Goal: Navigation & Orientation: Find specific page/section

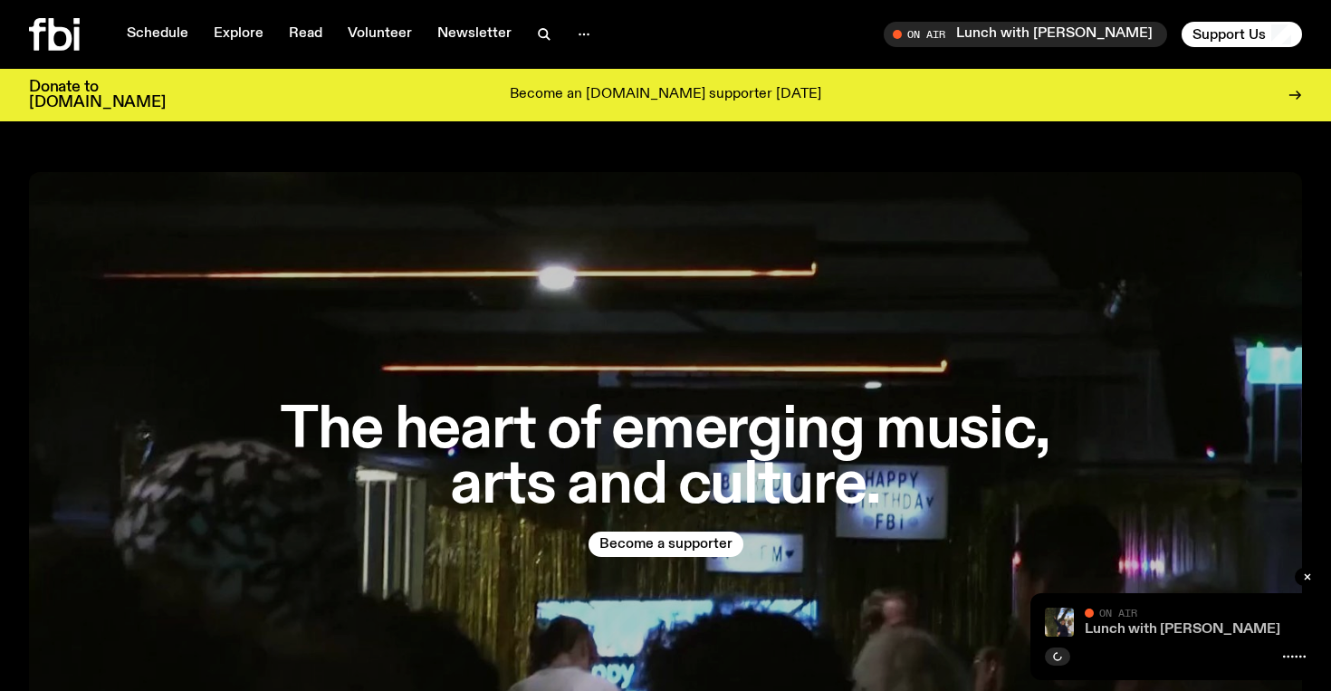
click at [1136, 627] on link "Lunch with [PERSON_NAME]" at bounding box center [1183, 629] width 196 height 14
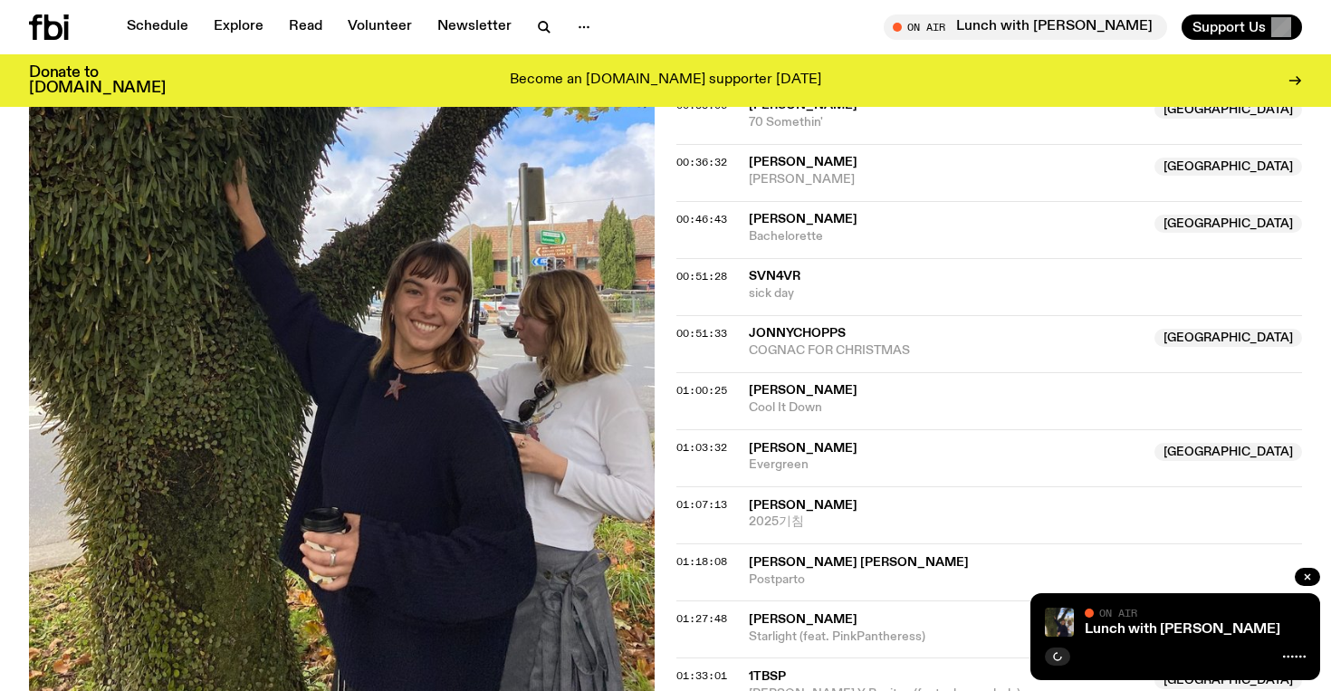
scroll to position [1249, 0]
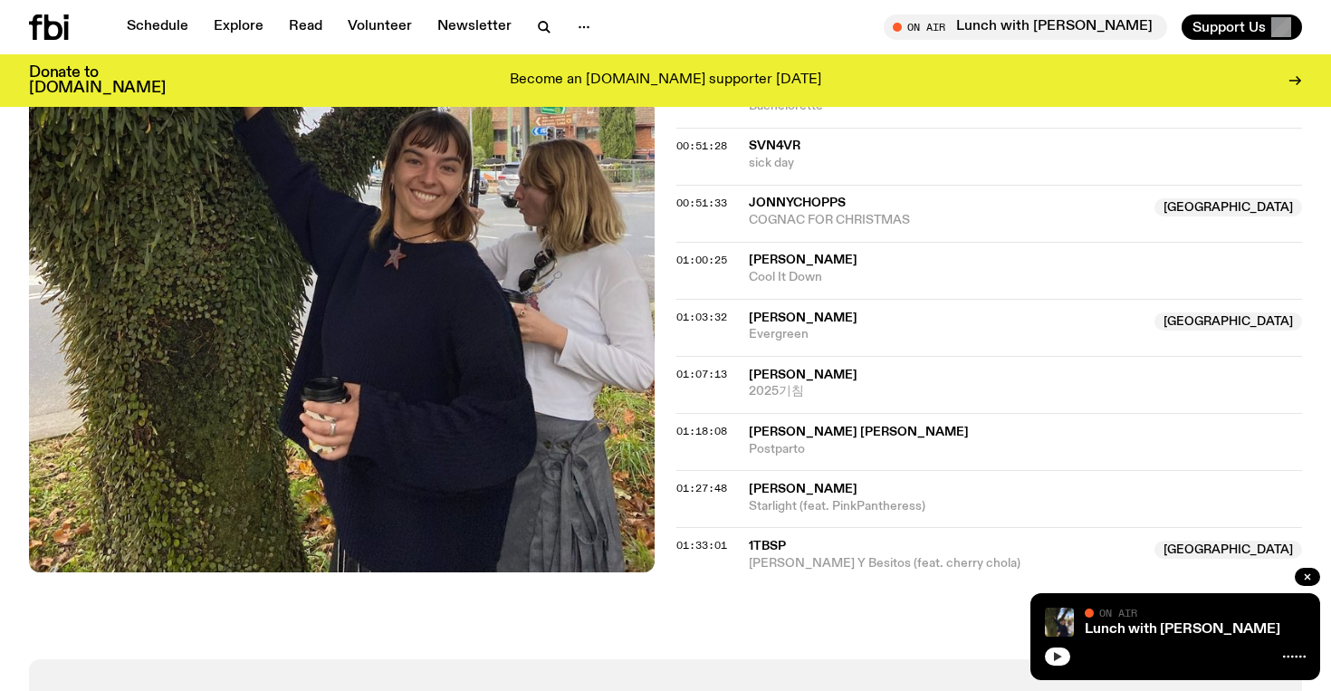
click at [1052, 657] on icon "button" at bounding box center [1057, 656] width 11 height 11
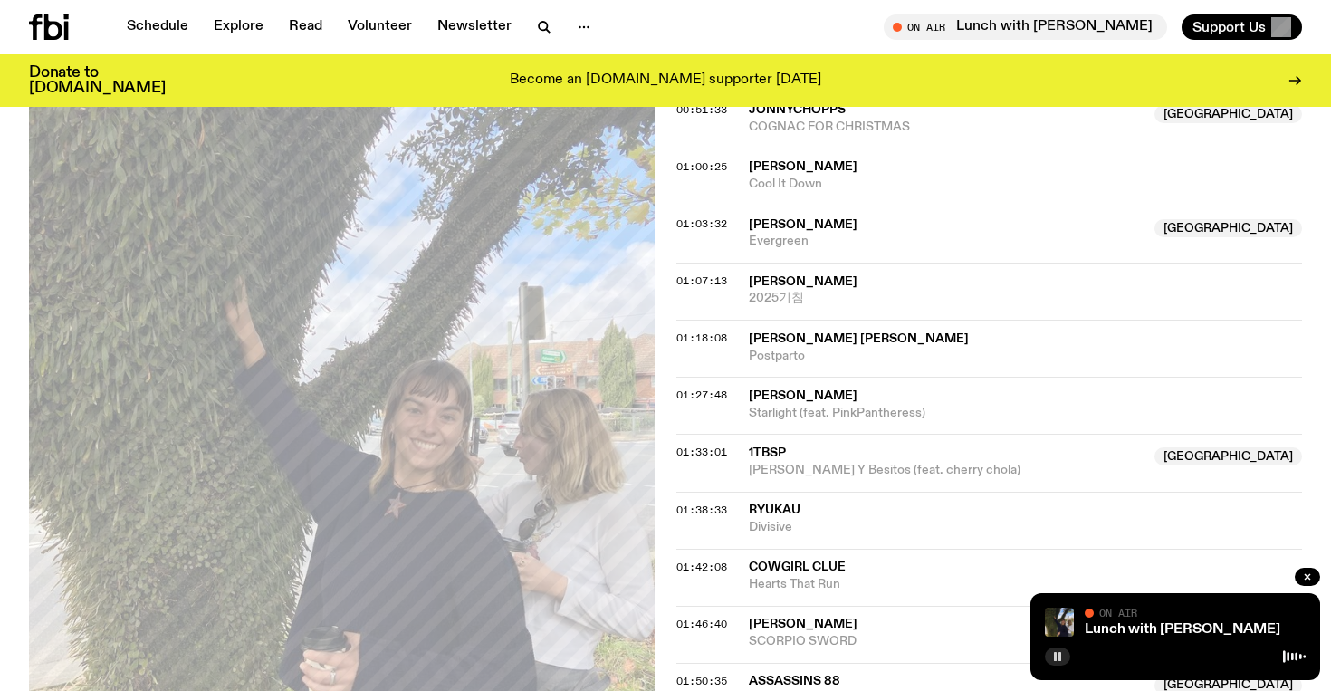
scroll to position [1351, 0]
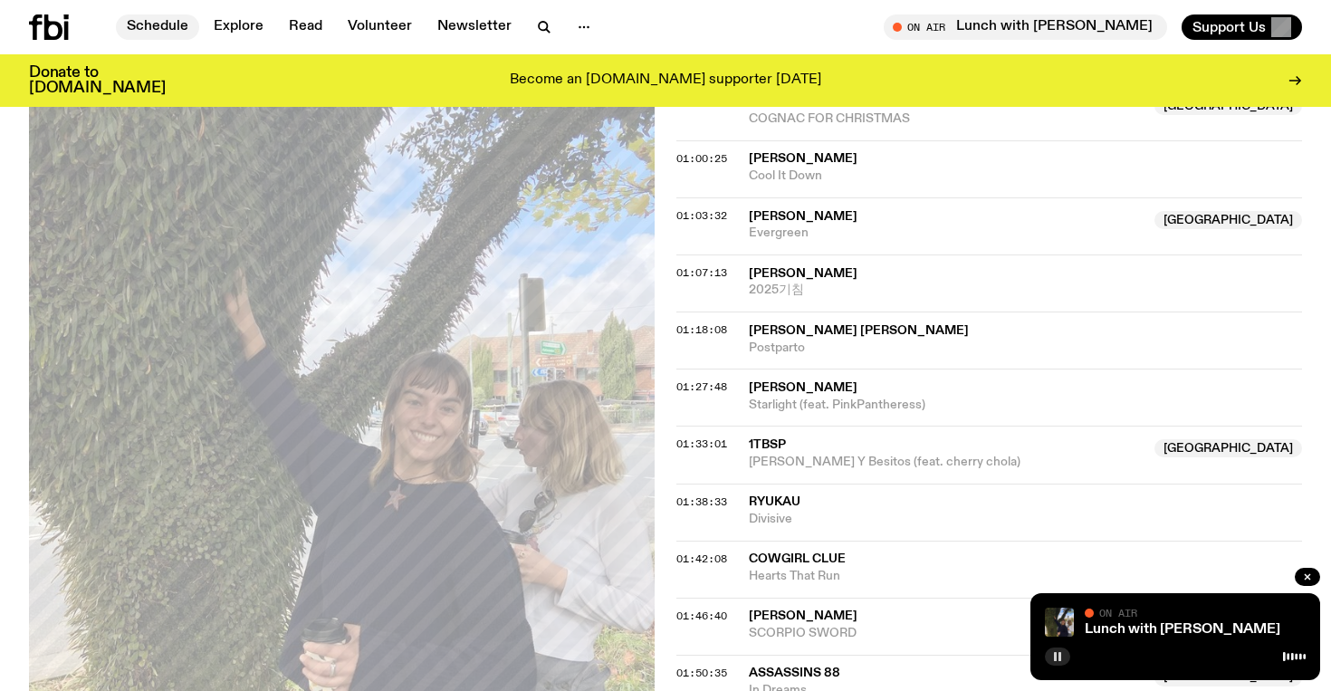
click at [157, 32] on link "Schedule" at bounding box center [157, 26] width 83 height 25
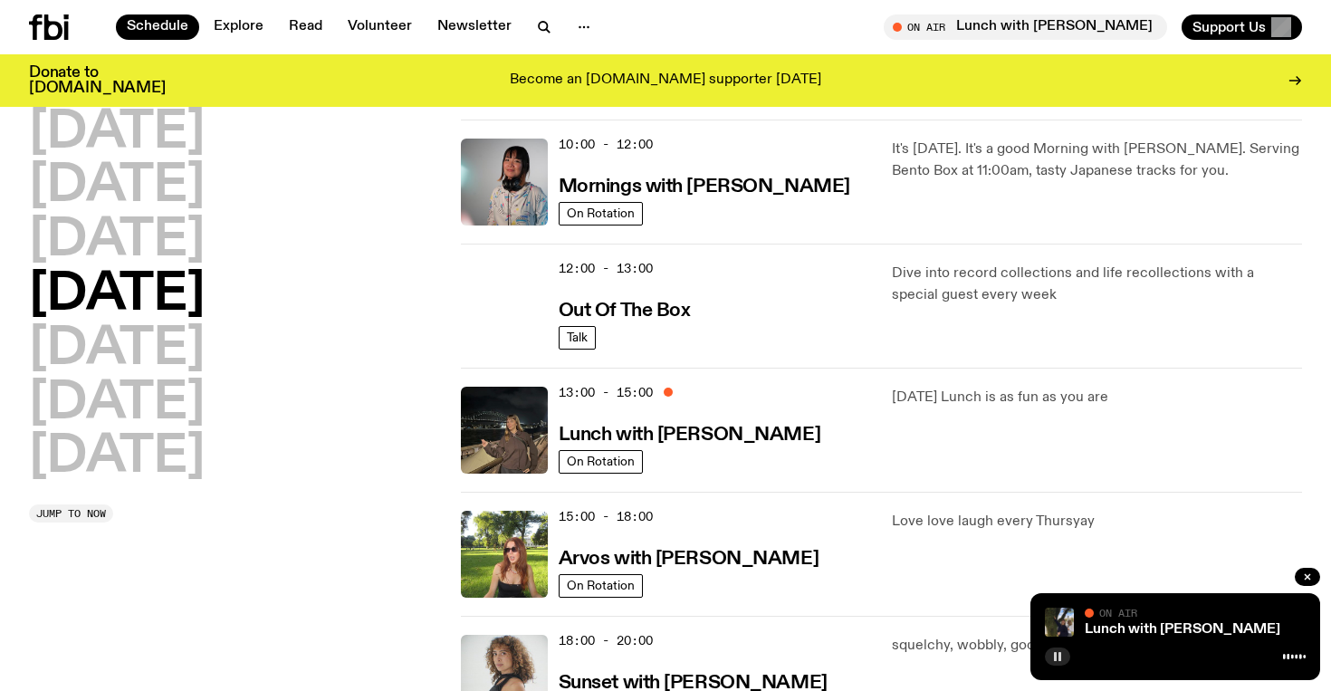
scroll to position [286, 0]
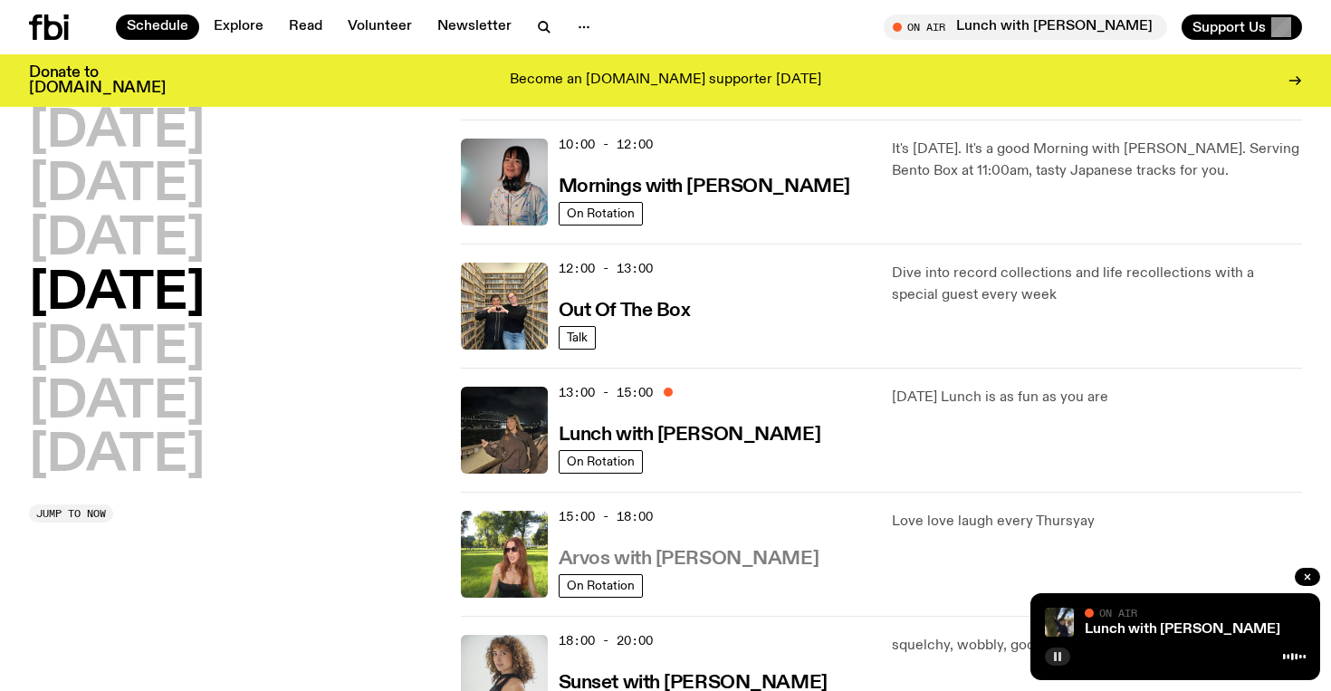
click at [754, 566] on h3 "Arvos with [PERSON_NAME]" at bounding box center [689, 559] width 260 height 19
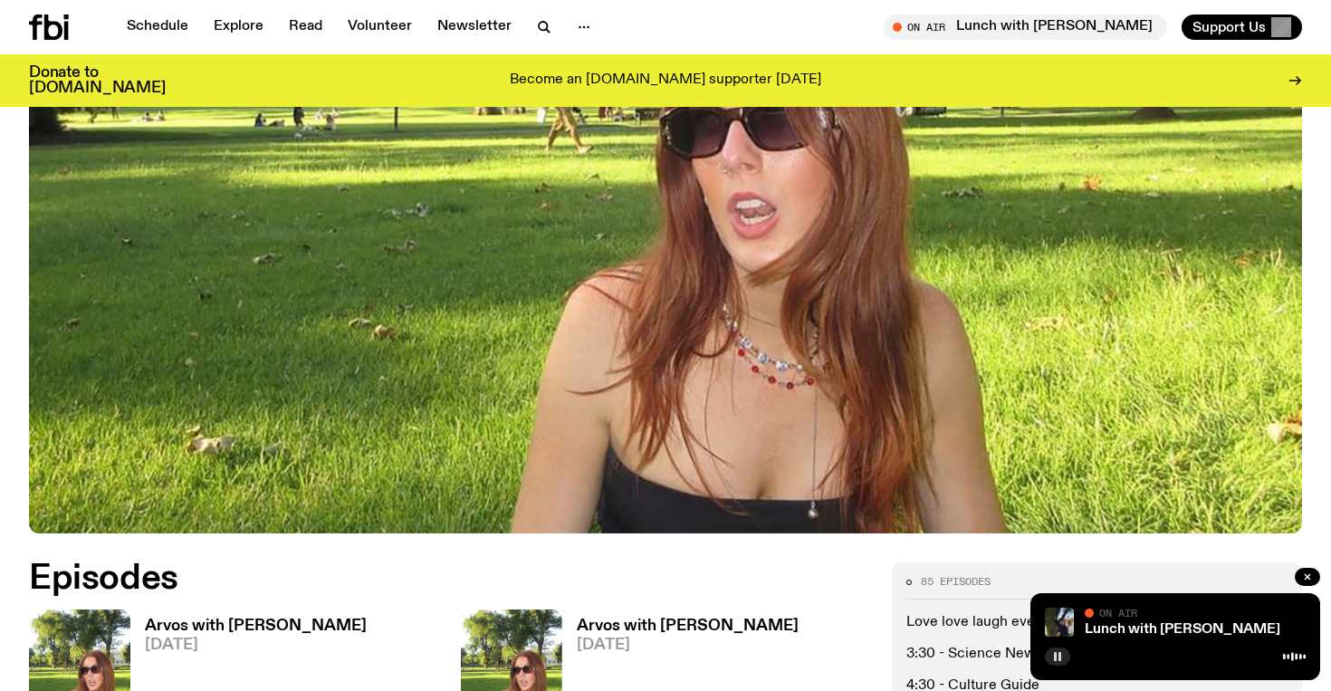
scroll to position [548, 0]
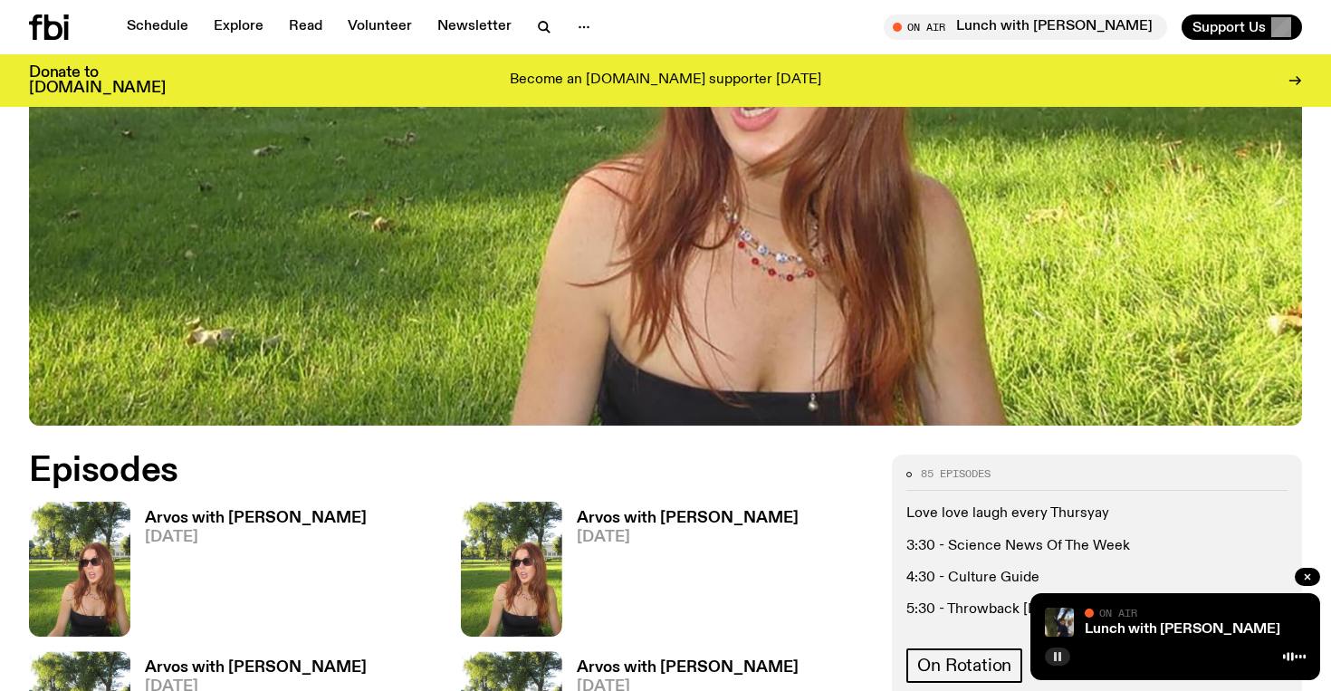
click at [270, 517] on h3 "Arvos with [PERSON_NAME]" at bounding box center [256, 518] width 222 height 15
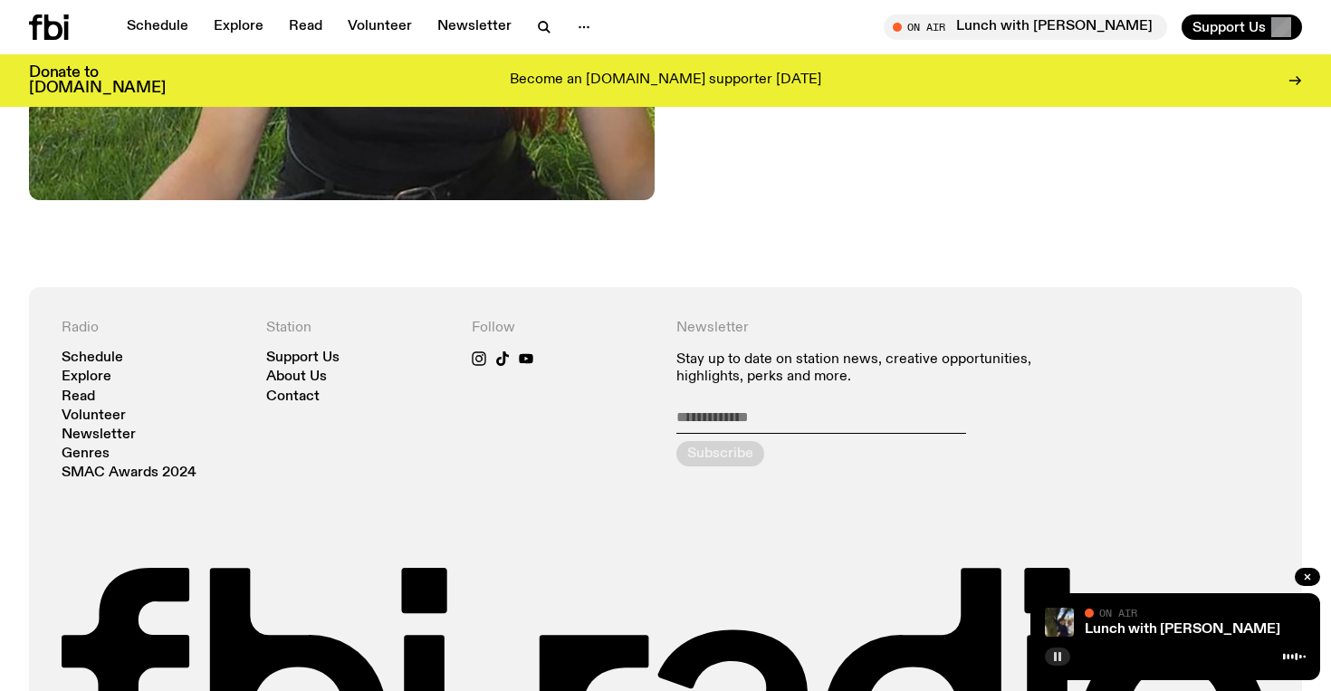
scroll to position [960, 0]
